Goal: Navigation & Orientation: Find specific page/section

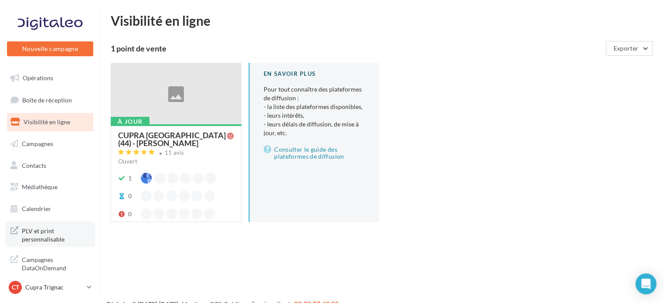
click at [37, 233] on span "PLV et print personnalisable" at bounding box center [56, 234] width 68 height 19
click at [47, 296] on div "CT Cupra Trignac cupra_saintnazaire" at bounding box center [50, 291] width 100 height 24
click at [48, 283] on p "Cupra Trignac" at bounding box center [54, 287] width 58 height 9
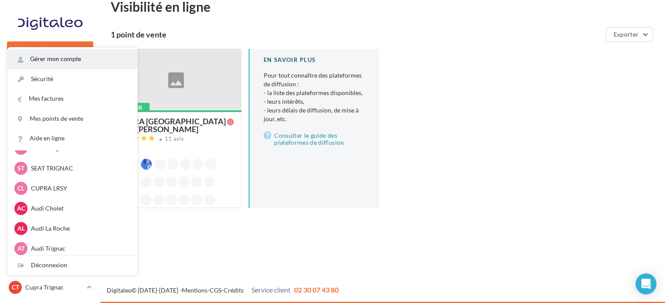
scroll to position [26, 0]
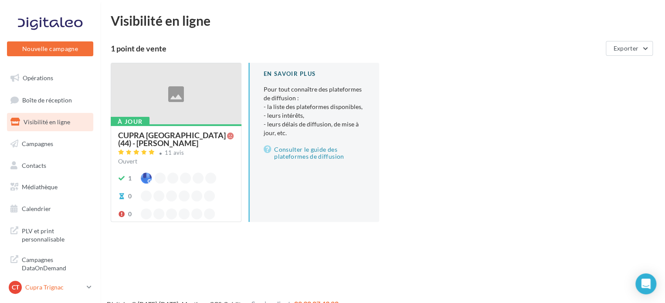
click at [61, 283] on p "Cupra Trignac" at bounding box center [54, 287] width 58 height 9
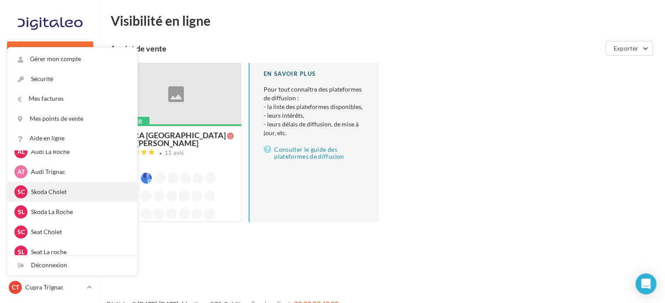
scroll to position [26, 0]
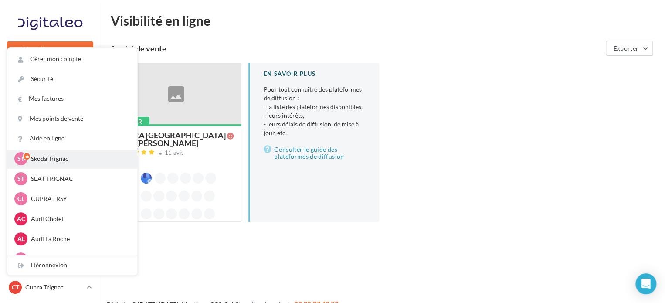
click at [53, 160] on p "Skoda Trignac" at bounding box center [79, 158] width 96 height 9
